Goal: Task Accomplishment & Management: Manage account settings

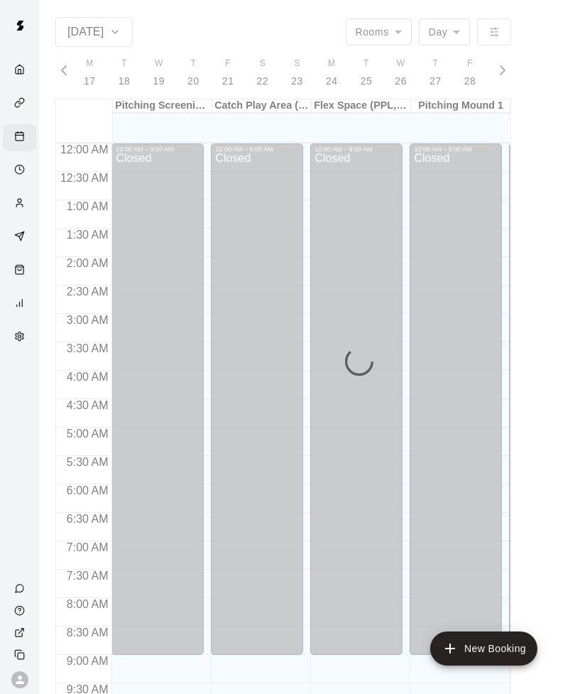
scroll to position [0, 5946]
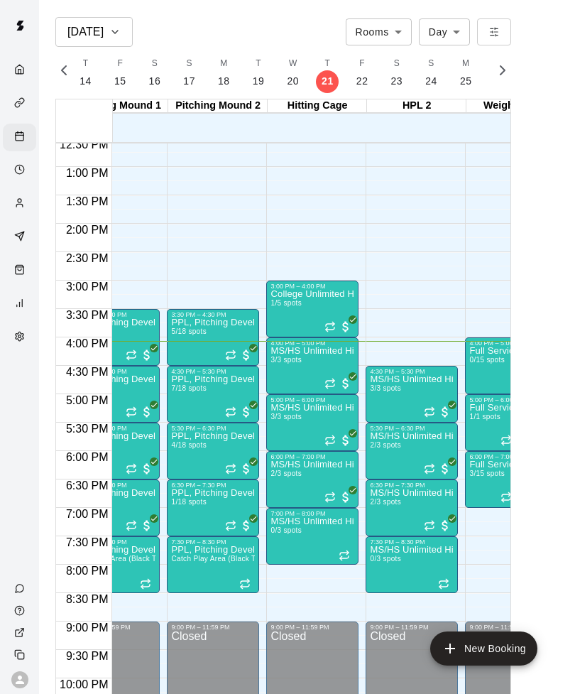
scroll to position [715, 343]
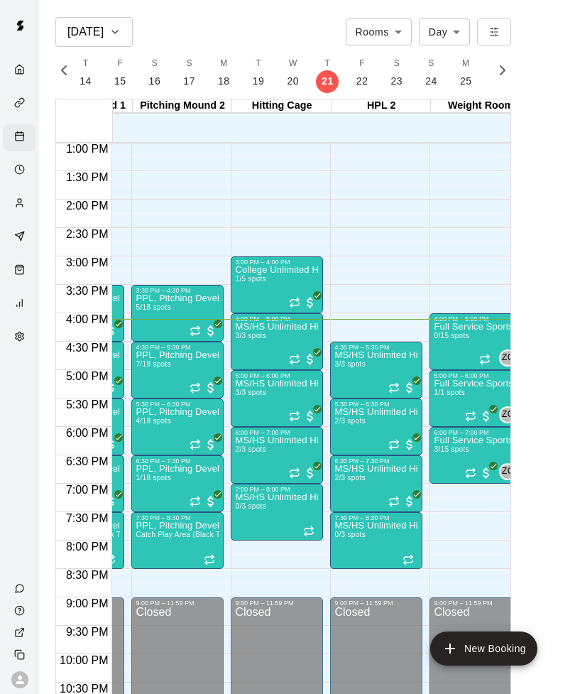
scroll to position [0, 376]
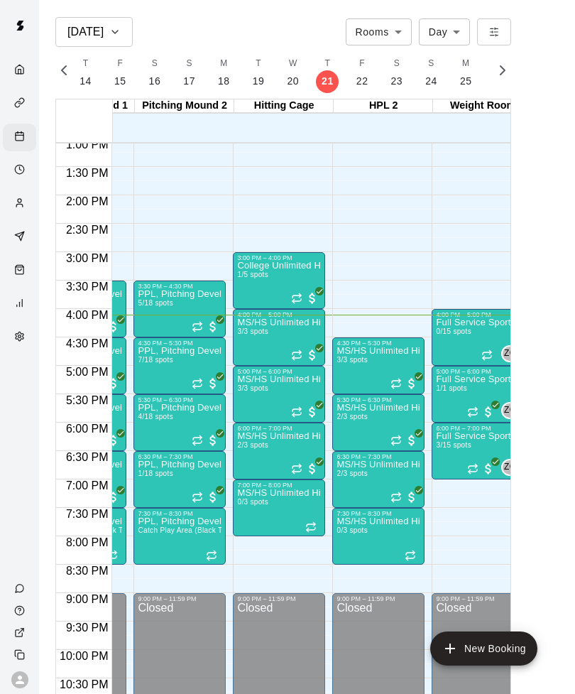
click at [388, 360] on div "MS/HS Unlimited Hitting 3/3 spots" at bounding box center [379, 694] width 84 height 694
click at [349, 403] on img "edit" at bounding box center [352, 395] width 16 height 16
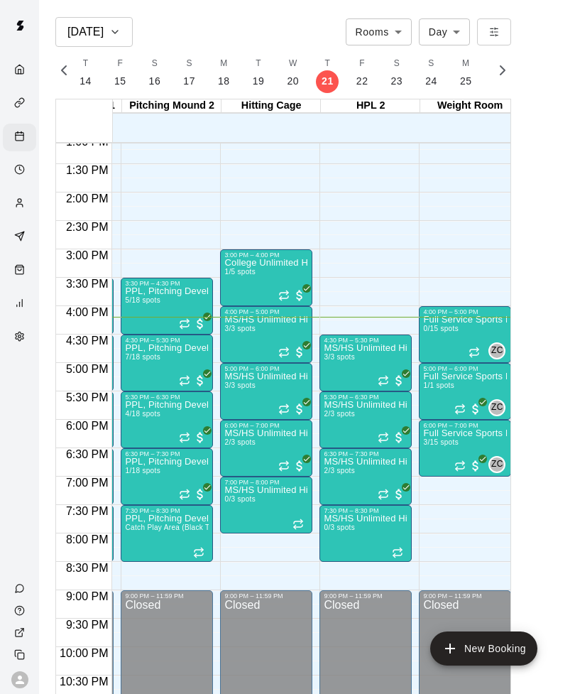
click at [357, 367] on div "MS/HS Unlimited Hitting 3/3 spots" at bounding box center [366, 691] width 84 height 694
click at [347, 391] on img "edit" at bounding box center [339, 392] width 16 height 16
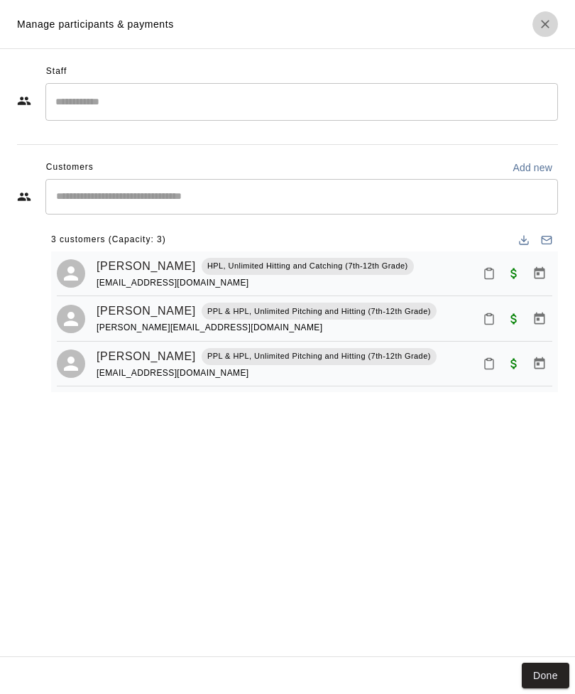
click at [554, 29] on button "Close" at bounding box center [546, 24] width 26 height 26
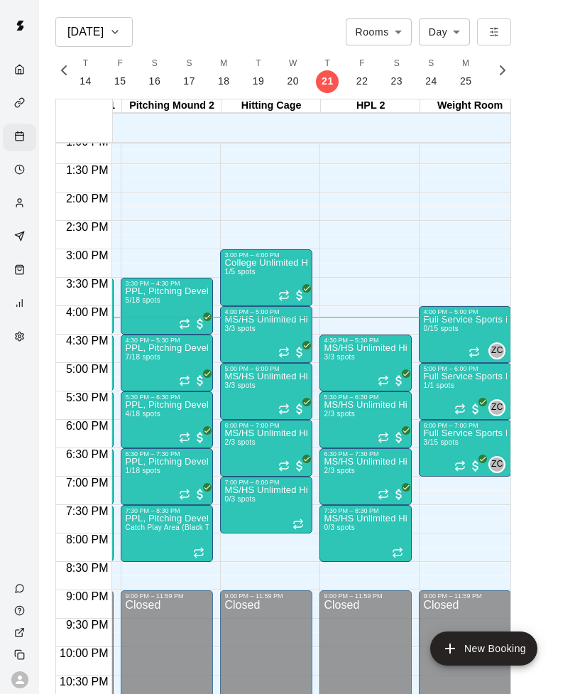
click at [246, 388] on span "3/3 spots" at bounding box center [239, 385] width 31 height 8
click at [233, 430] on img "edit" at bounding box center [240, 429] width 16 height 16
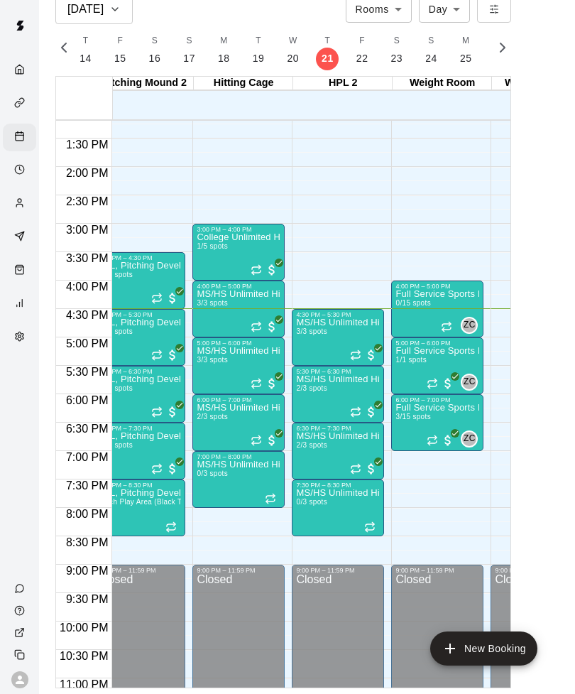
scroll to position [68, 0]
click at [326, 318] on div "MS/HS Unlimited Hitting 3/3 spots" at bounding box center [338, 665] width 84 height 694
click at [304, 328] on img "edit" at bounding box center [311, 321] width 16 height 16
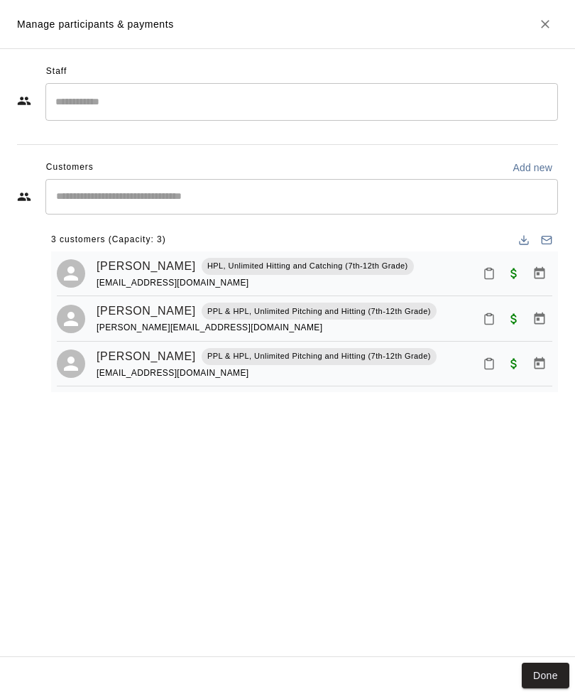
click at [539, 20] on icon "Close" at bounding box center [545, 24] width 14 height 14
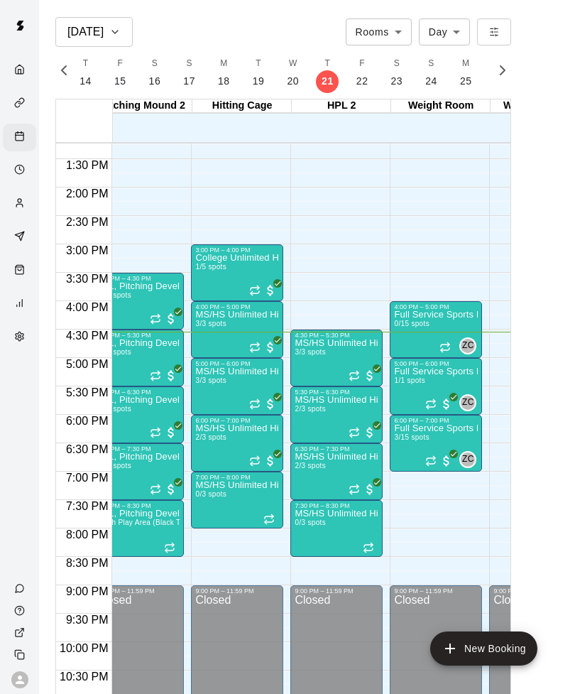
scroll to position [0, 418]
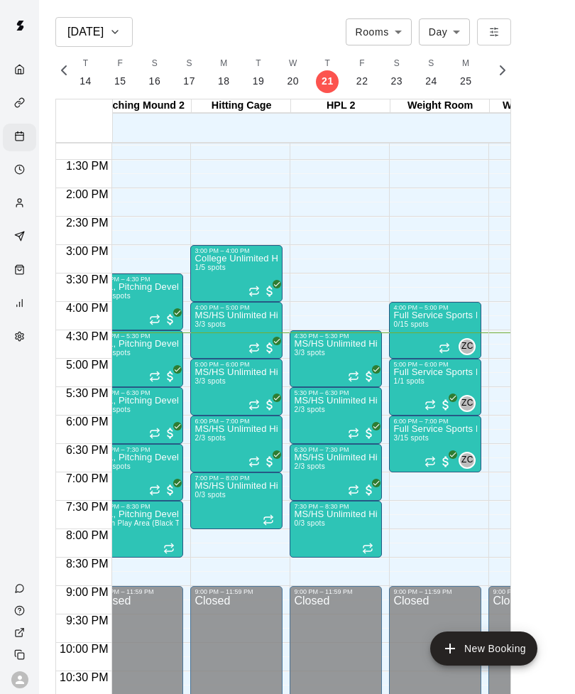
click at [307, 439] on img "edit" at bounding box center [309, 445] width 16 height 16
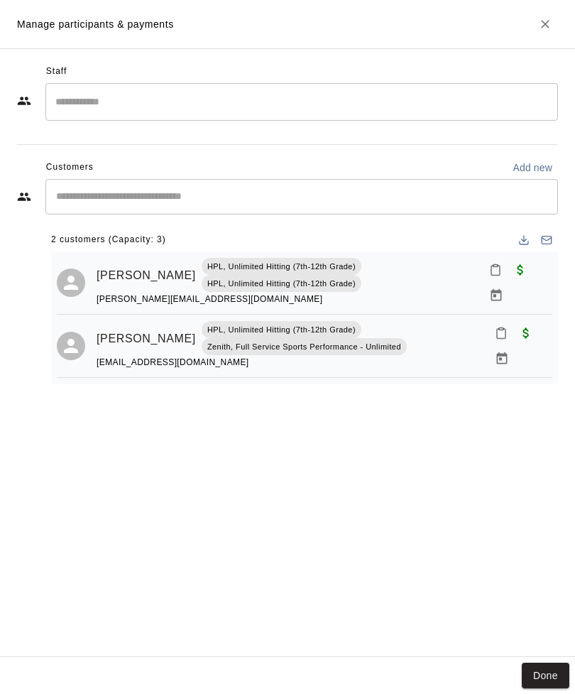
click at [539, 31] on button "Close" at bounding box center [546, 24] width 26 height 26
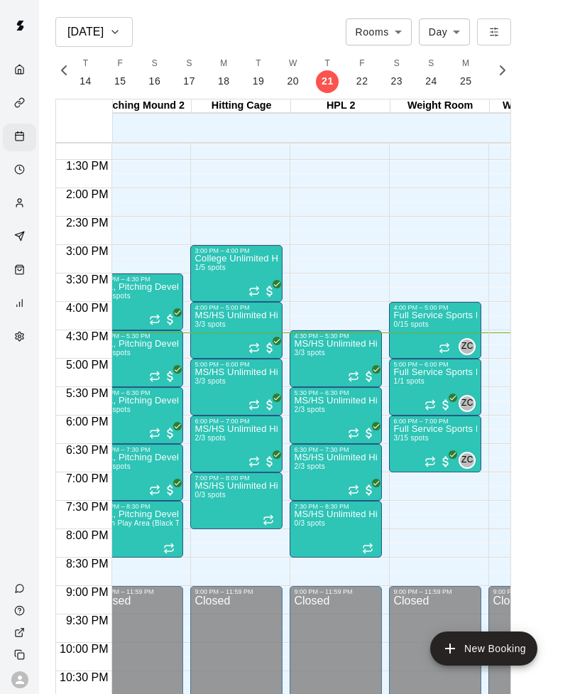
click at [316, 357] on span "3/3 spots" at bounding box center [309, 353] width 31 height 8
click at [305, 396] on img "edit" at bounding box center [309, 396] width 16 height 16
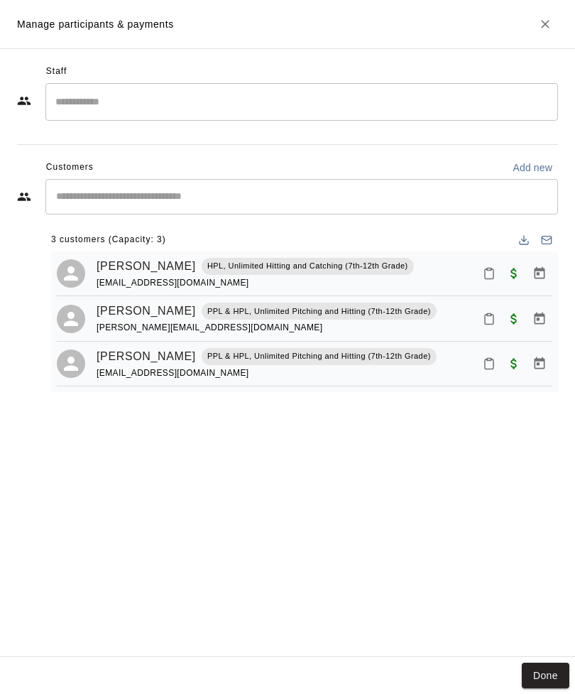
click at [547, 19] on icon "Close" at bounding box center [545, 24] width 14 height 14
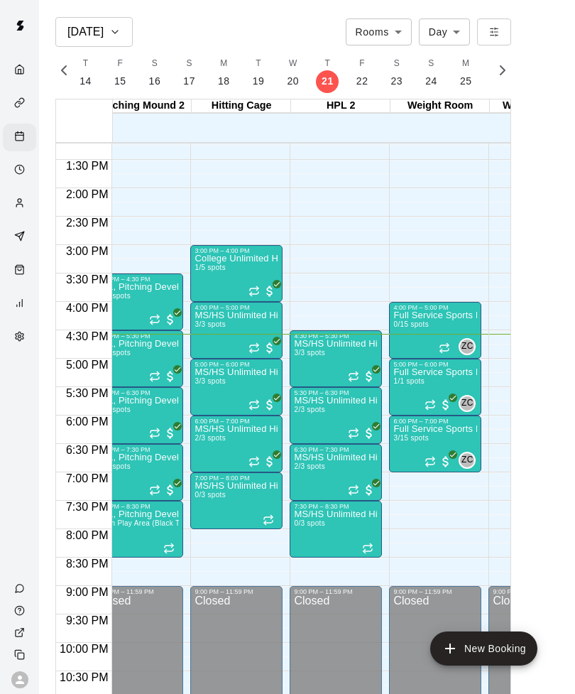
click at [223, 438] on span "2/3 spots" at bounding box center [210, 438] width 31 height 8
click at [209, 489] on img "edit" at bounding box center [210, 482] width 16 height 16
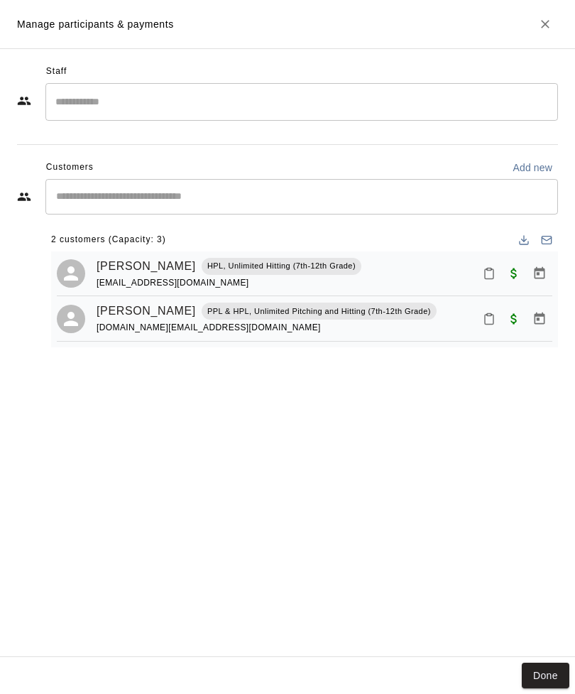
click at [539, 12] on button "Close" at bounding box center [546, 24] width 26 height 26
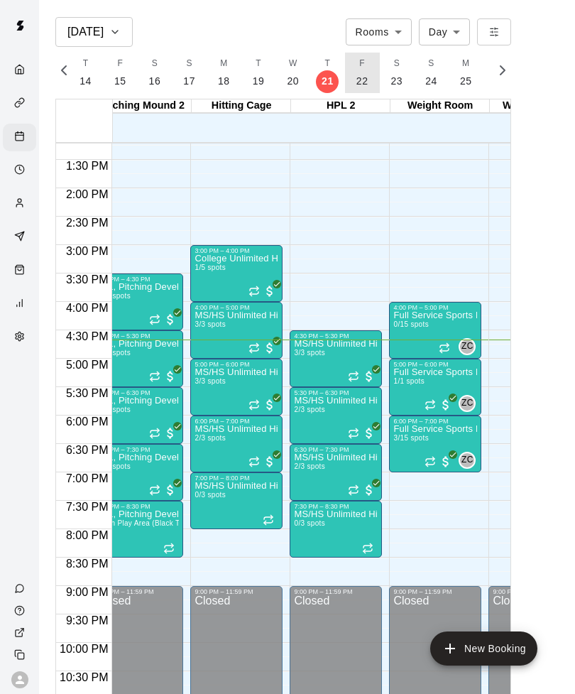
click at [365, 67] on button "F 22" at bounding box center [362, 73] width 35 height 40
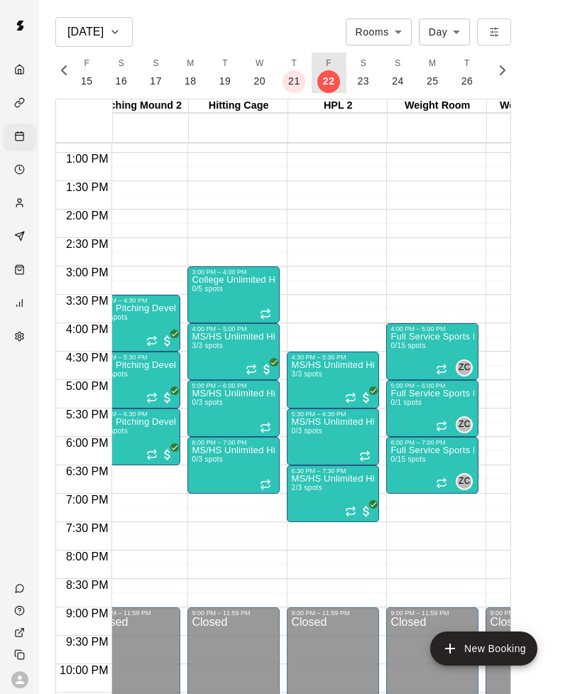
scroll to position [733, 420]
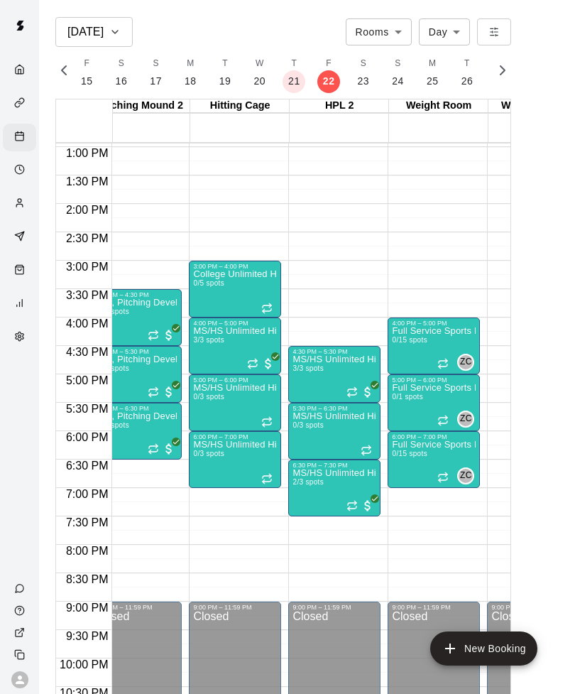
click at [227, 345] on div "MS/HS Unlimited Hitting 3/3 spots" at bounding box center [235, 674] width 84 height 694
click at [212, 372] on img "edit" at bounding box center [208, 375] width 16 height 16
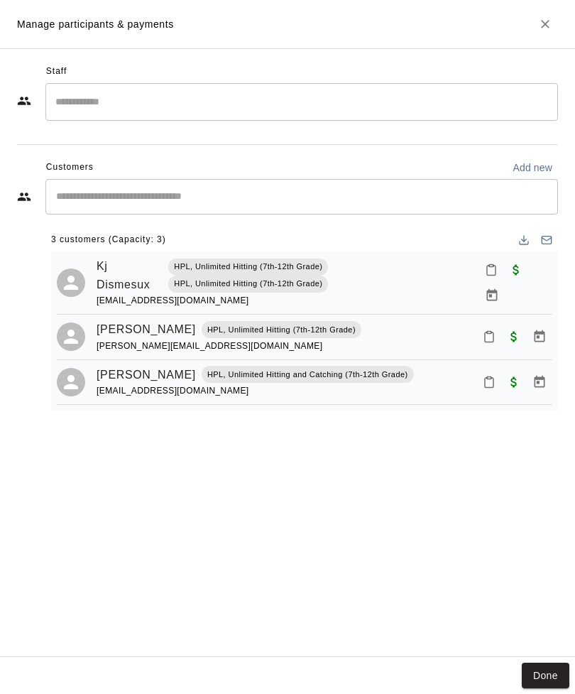
click at [540, 28] on icon "Close" at bounding box center [545, 24] width 14 height 14
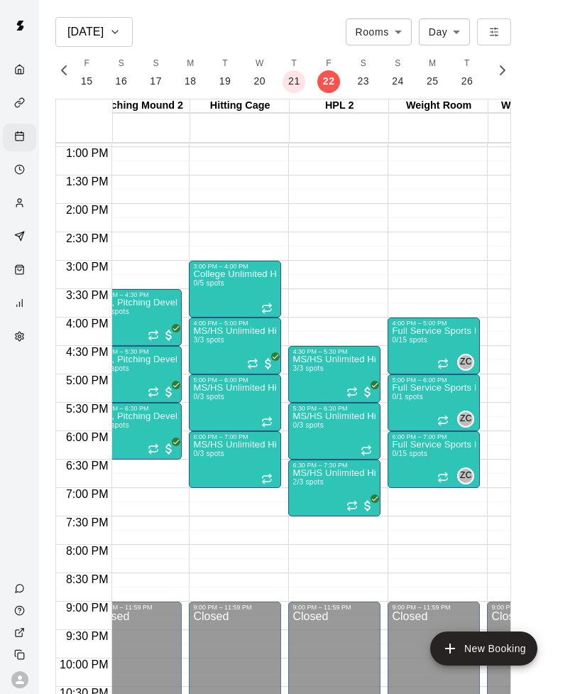
click at [324, 372] on span "3/3 spots" at bounding box center [308, 368] width 31 height 8
click at [314, 408] on img "edit" at bounding box center [308, 412] width 16 height 16
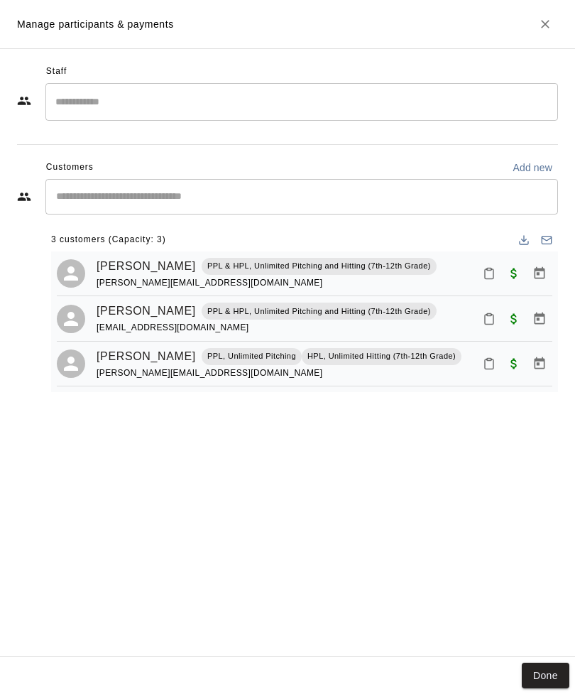
click at [545, 27] on icon "Close" at bounding box center [545, 24] width 14 height 14
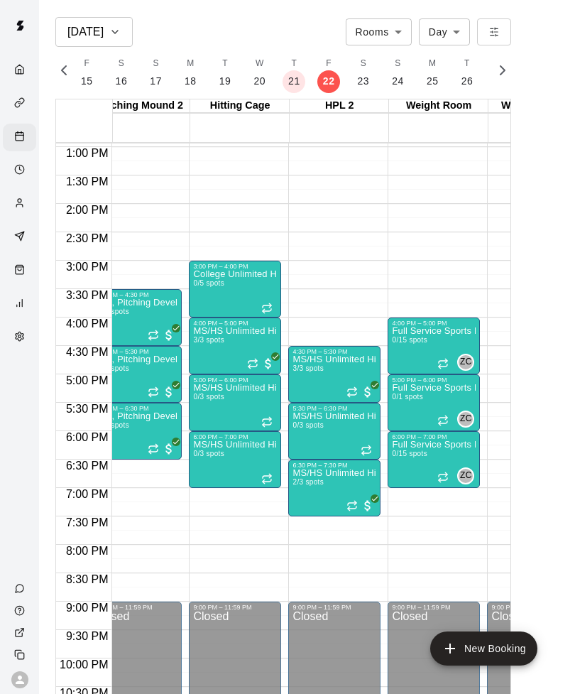
click at [309, 518] on img "edit" at bounding box center [308, 517] width 16 height 16
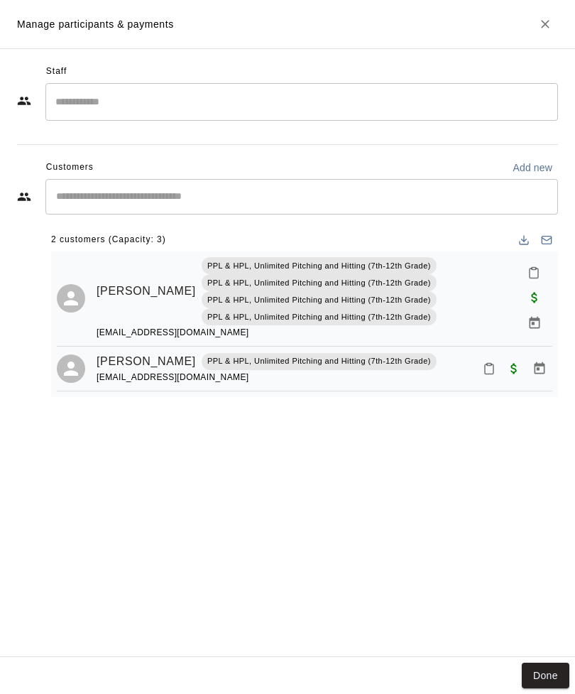
click at [550, 33] on button "Close" at bounding box center [546, 24] width 26 height 26
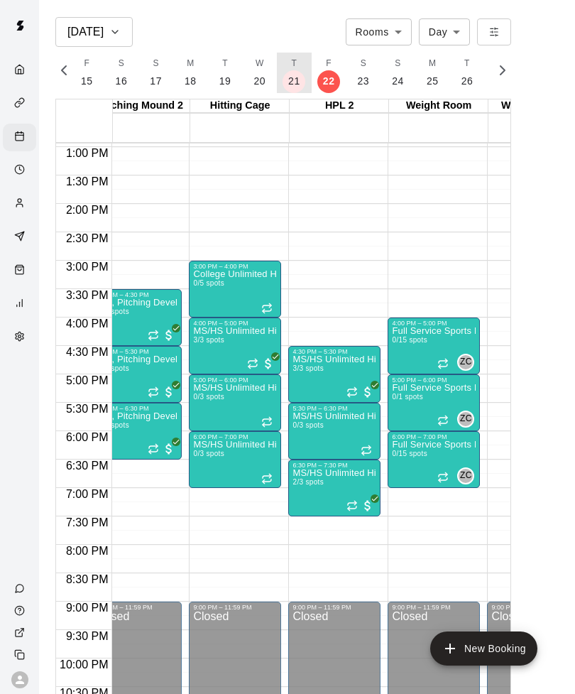
click at [290, 80] on p "21" at bounding box center [294, 81] width 12 height 15
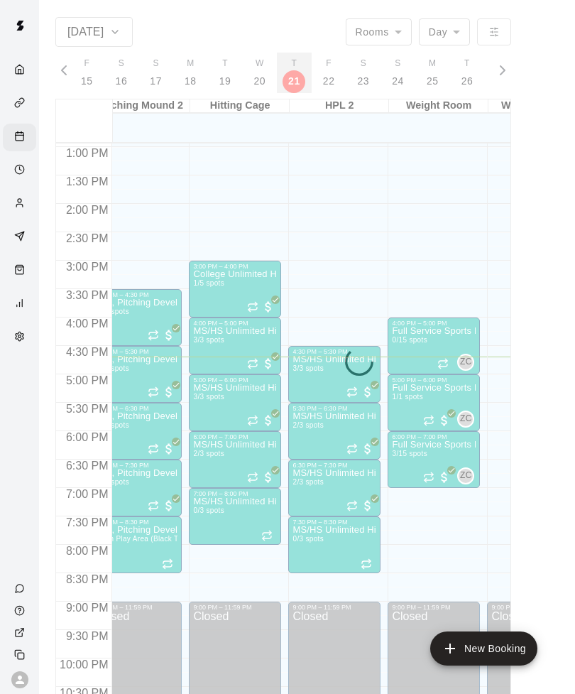
scroll to position [0, 5980]
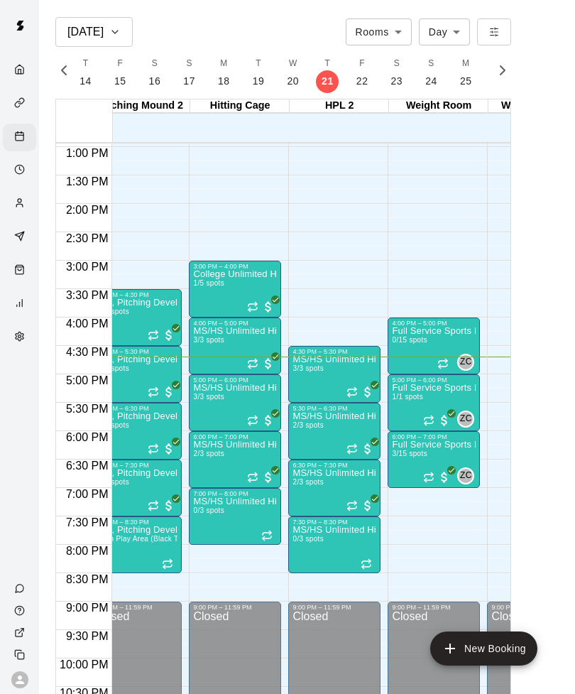
click at [212, 432] on img "edit" at bounding box center [208, 432] width 16 height 16
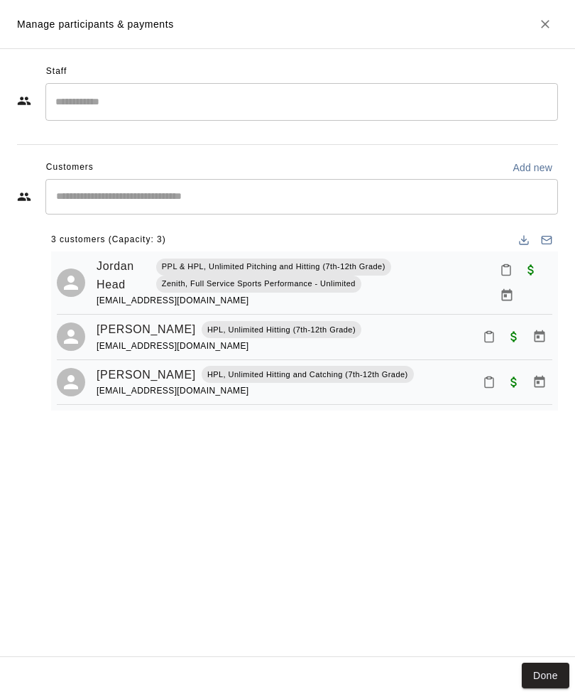
click at [545, 21] on icon "Close" at bounding box center [545, 24] width 14 height 14
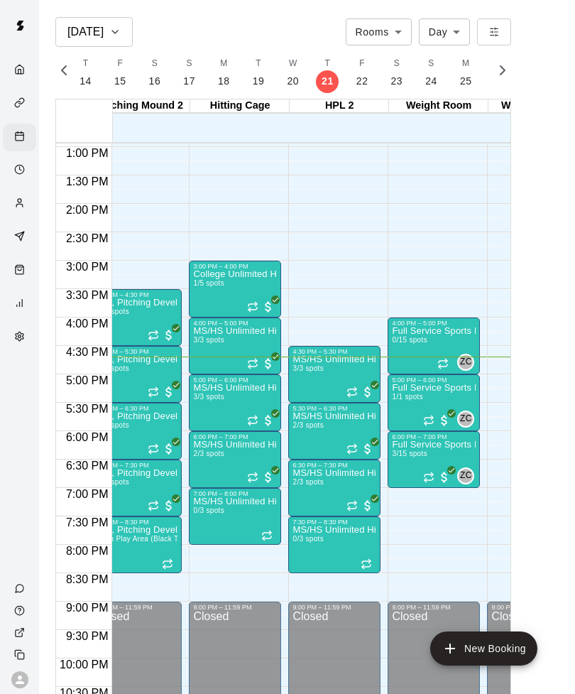
click at [57, 1] on main "Aug 21 Rooms ***** ​ Day *** ​ M 17 T 18 W 19 T 20 F 21 S 22 S 23 M 24 T 25 W 2…" at bounding box center [307, 358] width 536 height 717
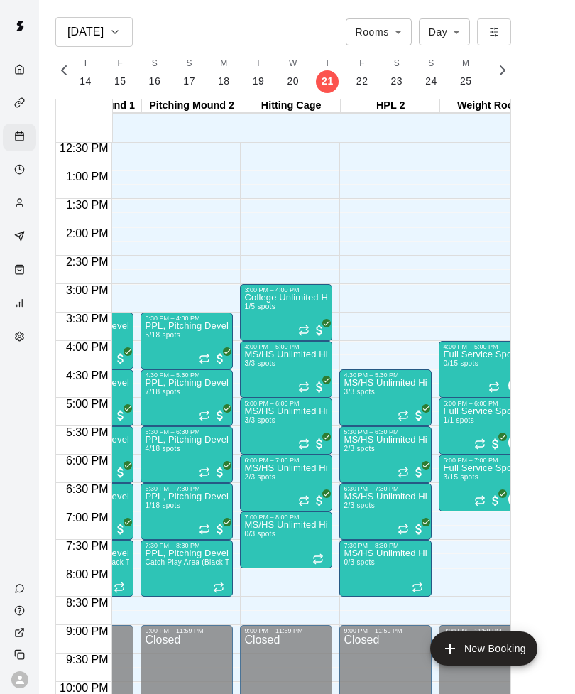
click at [267, 462] on img "edit" at bounding box center [259, 455] width 16 height 16
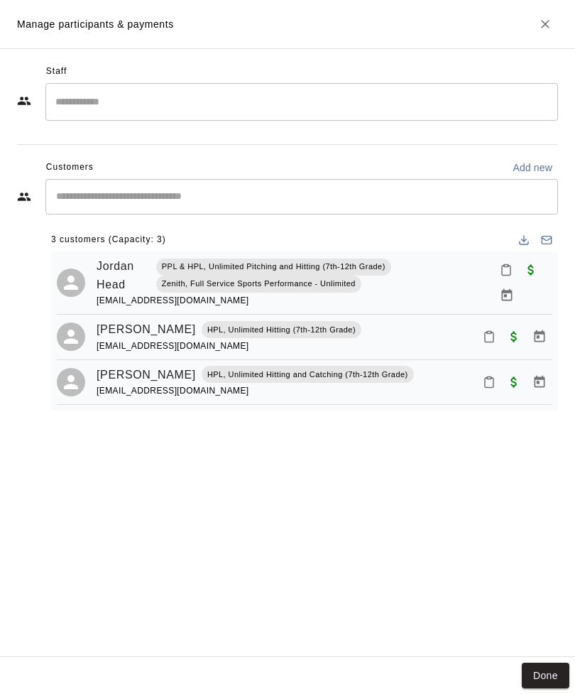
click at [543, 20] on icon "Close" at bounding box center [545, 24] width 14 height 14
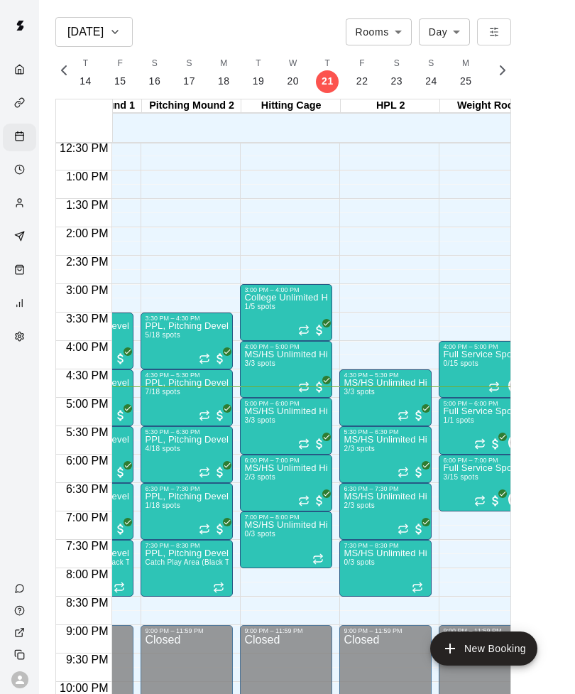
click at [252, 456] on img "edit" at bounding box center [259, 455] width 16 height 16
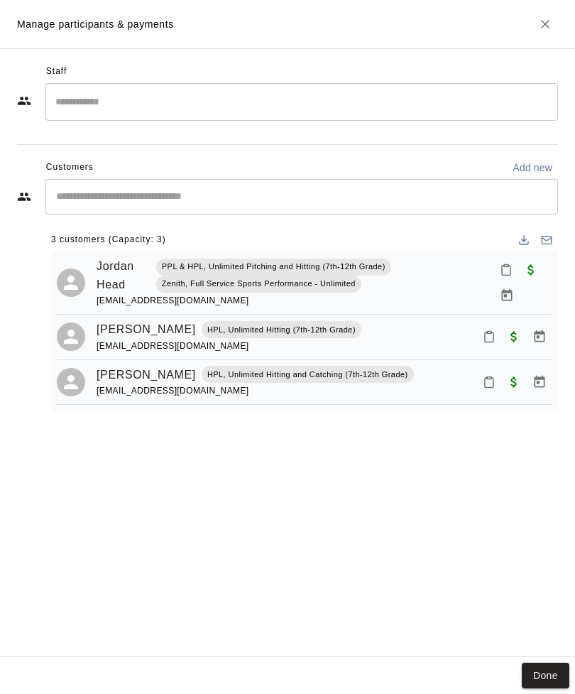
click at [531, 32] on h2 "Manage participants & payments" at bounding box center [287, 24] width 575 height 48
click at [533, 23] on button "Close" at bounding box center [546, 24] width 26 height 26
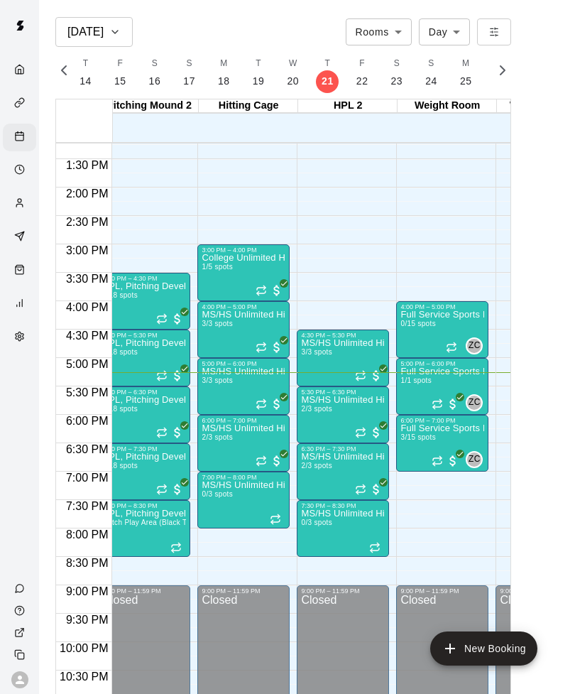
scroll to position [751, 411]
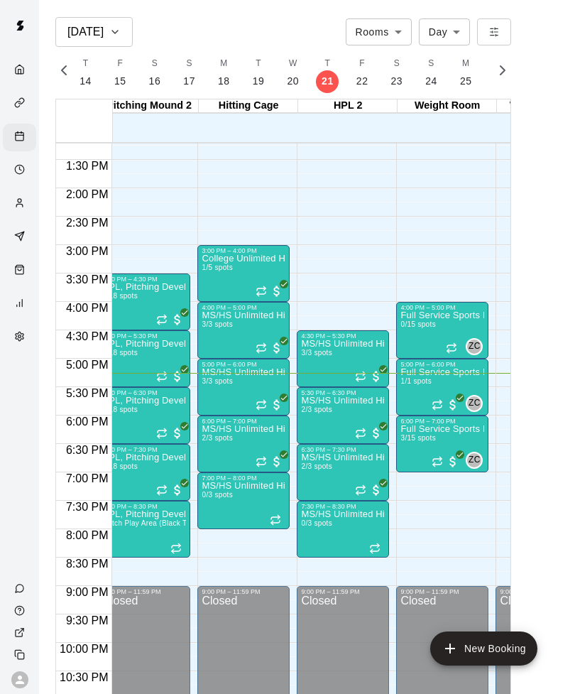
click at [226, 442] on span "2/3 spots" at bounding box center [217, 438] width 31 height 8
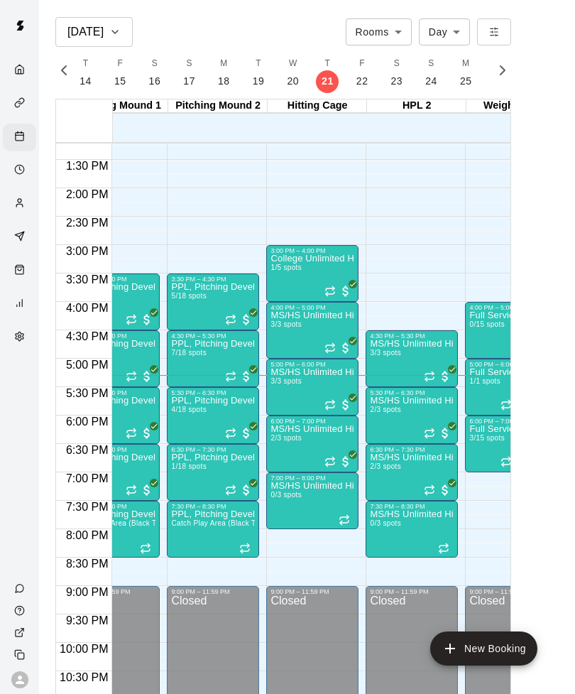
scroll to position [751, 344]
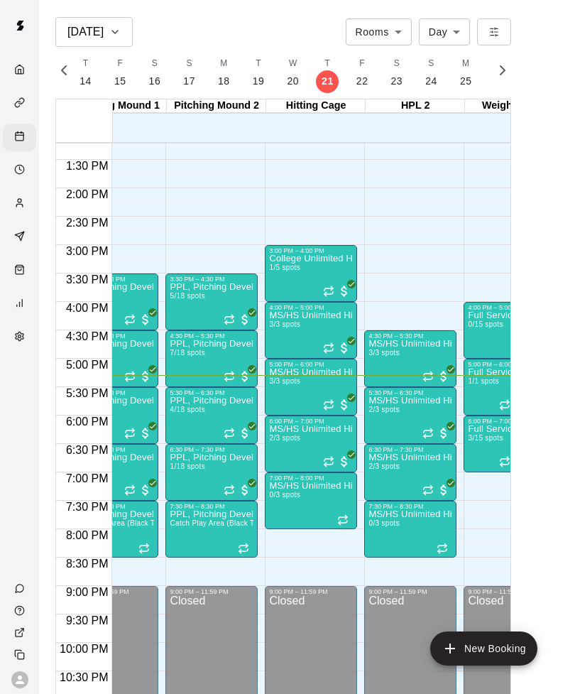
click at [387, 506] on img "edit" at bounding box center [384, 502] width 16 height 16
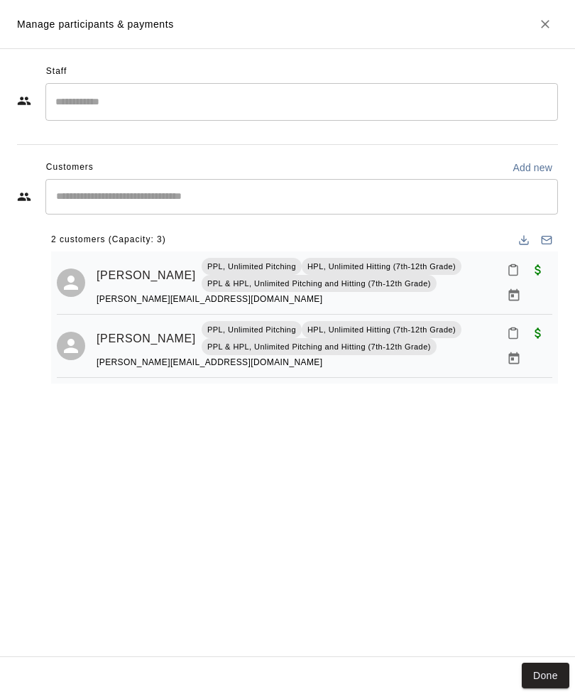
click at [551, 23] on icon "Close" at bounding box center [545, 24] width 14 height 14
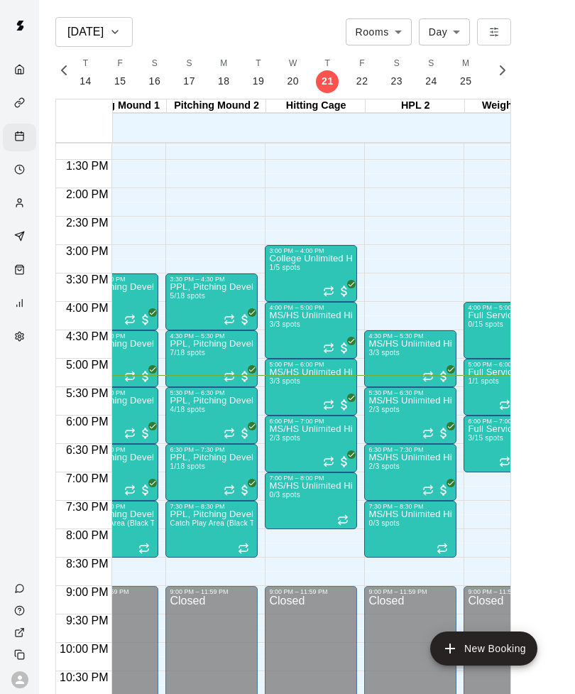
click at [290, 478] on img "edit" at bounding box center [284, 473] width 16 height 16
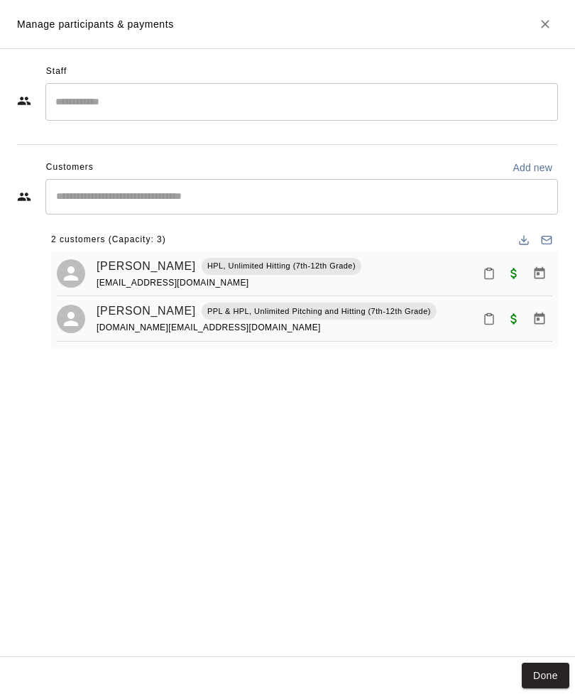
click at [550, 20] on icon "Close" at bounding box center [545, 24] width 14 height 14
